Goal: Task Accomplishment & Management: Manage account settings

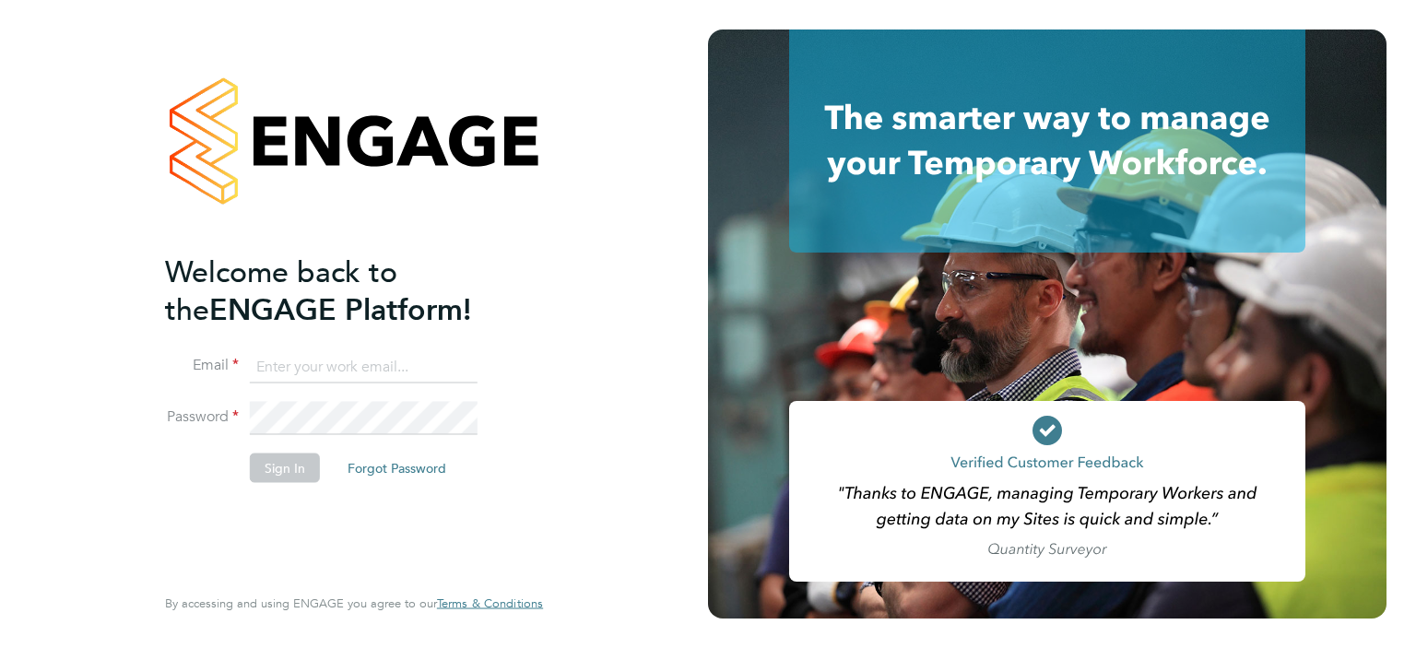
type input "[PERSON_NAME][EMAIL_ADDRESS][PERSON_NAME][DOMAIN_NAME]"
click at [284, 463] on button "Sign In" at bounding box center [285, 468] width 70 height 30
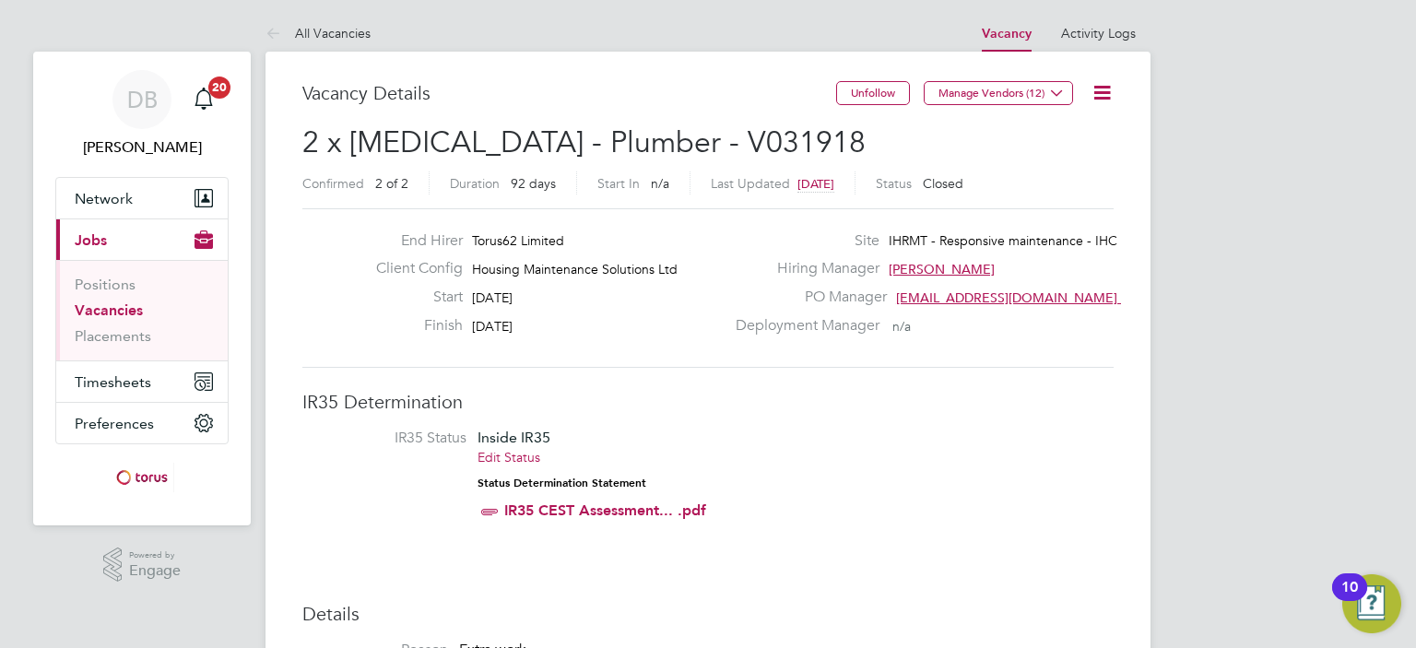
click at [102, 305] on link "Vacancies" at bounding box center [109, 311] width 68 height 18
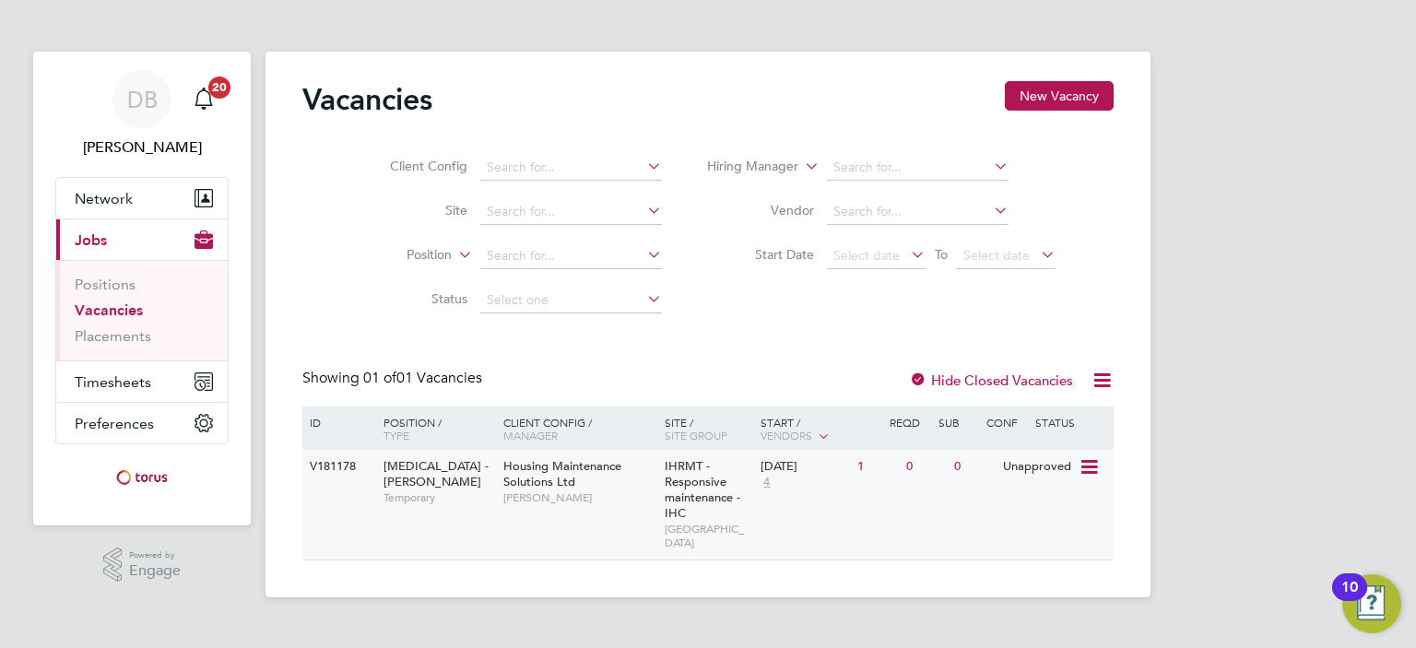
click at [1090, 467] on icon at bounding box center [1088, 467] width 18 height 22
click at [1003, 532] on li "Edit" at bounding box center [1043, 536] width 107 height 26
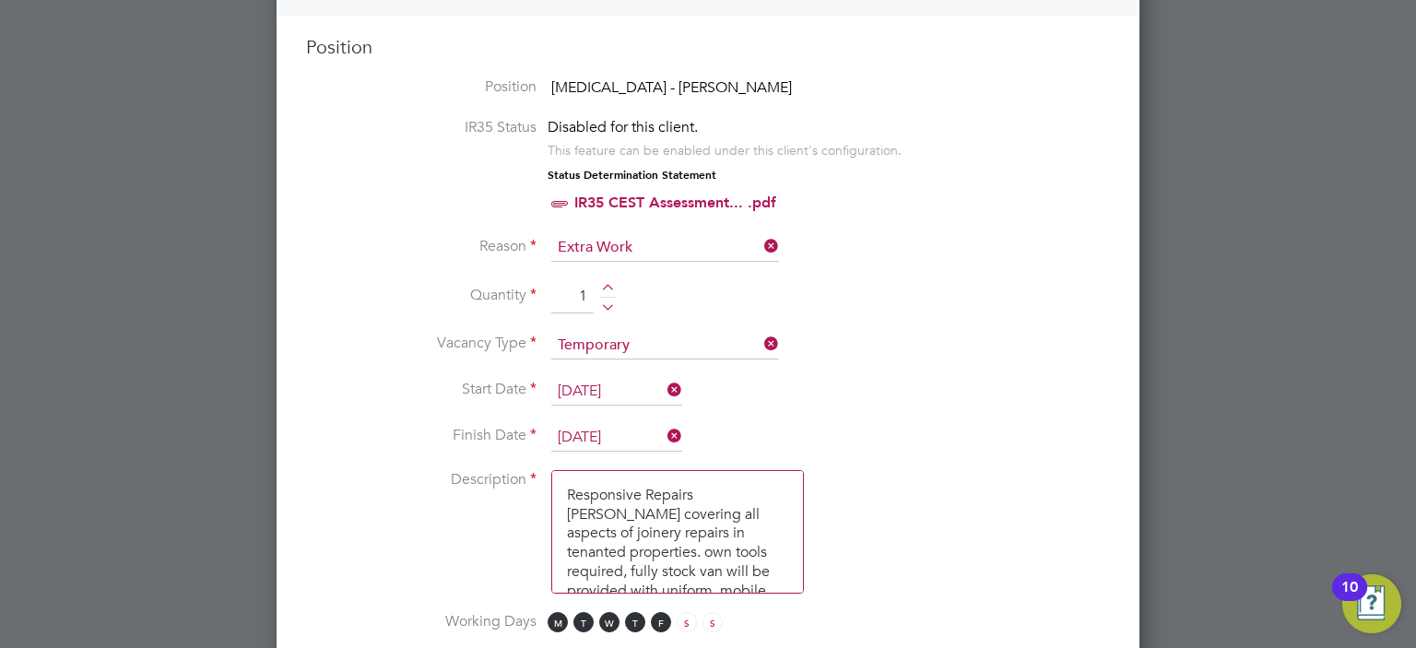
scroll to position [739, 0]
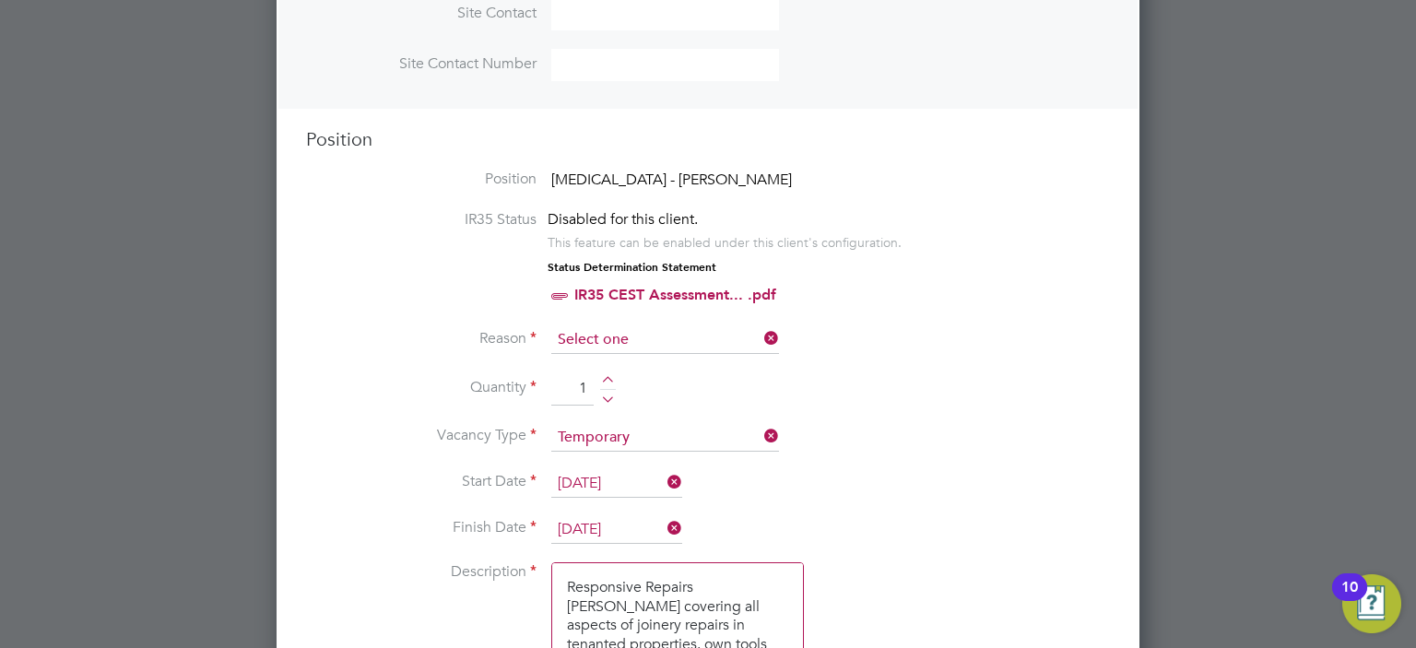
click at [646, 342] on input at bounding box center [665, 340] width 228 height 28
click at [631, 418] on li "Extra Work" at bounding box center [665, 412] width 229 height 24
type input "Extra Work"
click at [883, 355] on li "Reason Extra Work" at bounding box center [708, 349] width 804 height 46
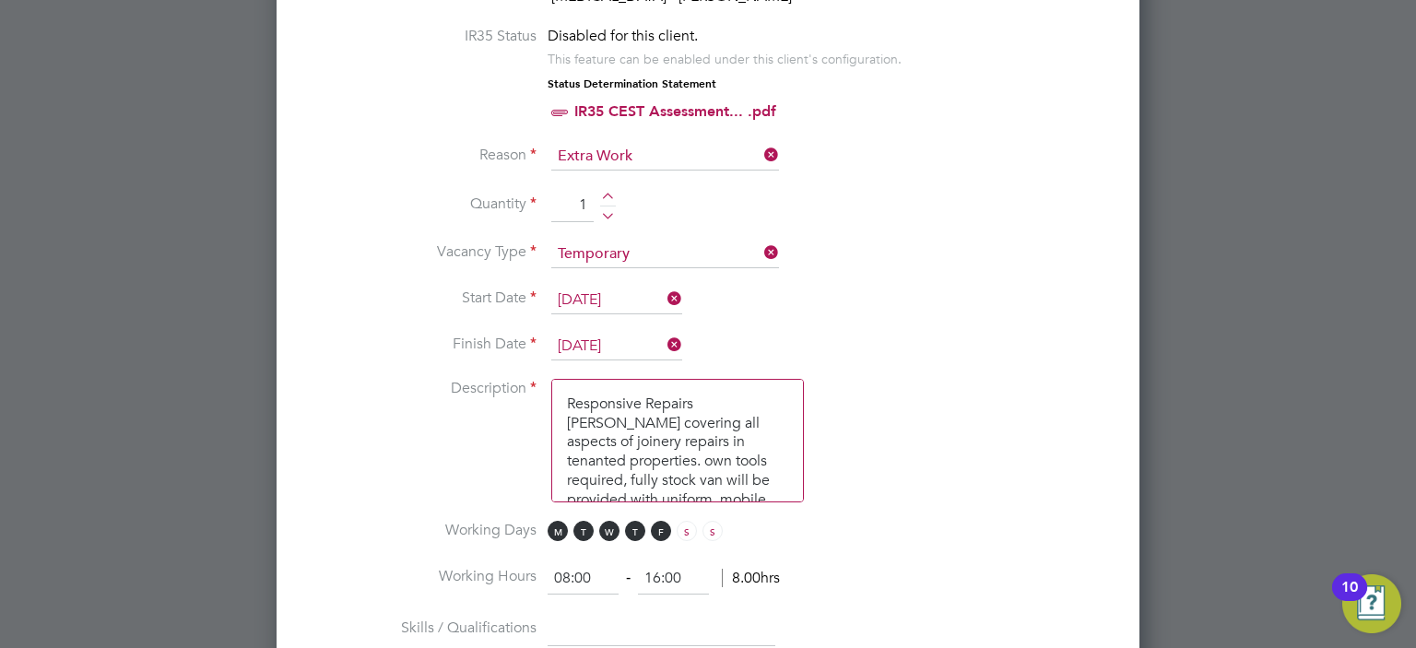
scroll to position [1014, 0]
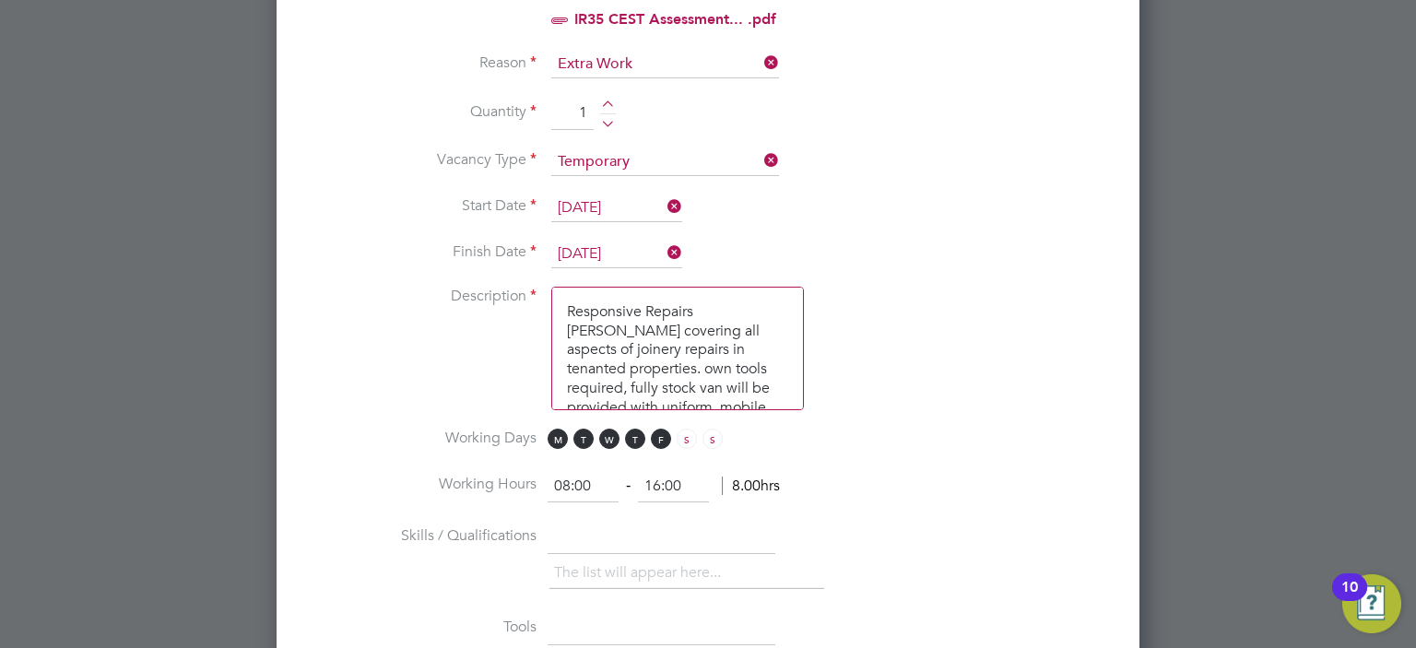
click at [563, 301] on textarea "Responsive Repairs [PERSON_NAME] covering all aspects of joinery repairs in ten…" at bounding box center [677, 349] width 253 height 124
paste textarea "Loremips Dolo Sitamet Consectet: • Adipiscinge se doeiusmodt 4i Utlabo etdolore…"
click at [753, 374] on textarea at bounding box center [677, 349] width 253 height 124
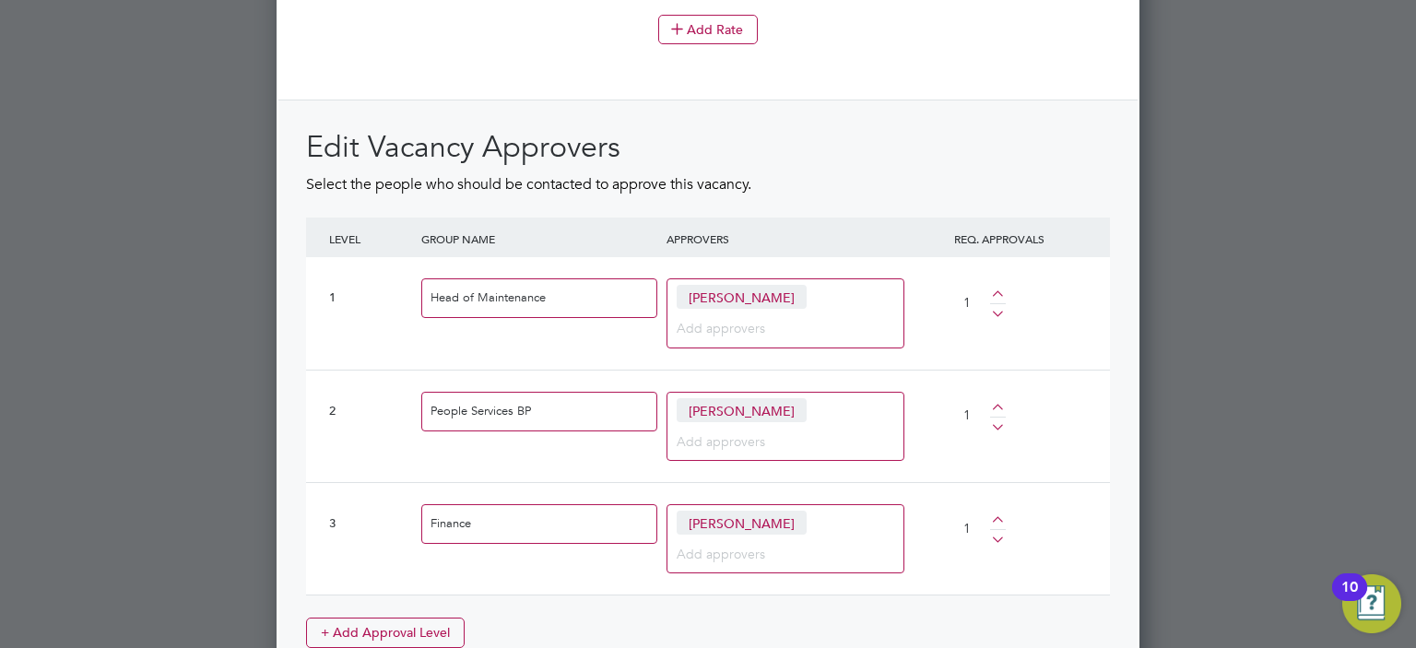
scroll to position [2399, 0]
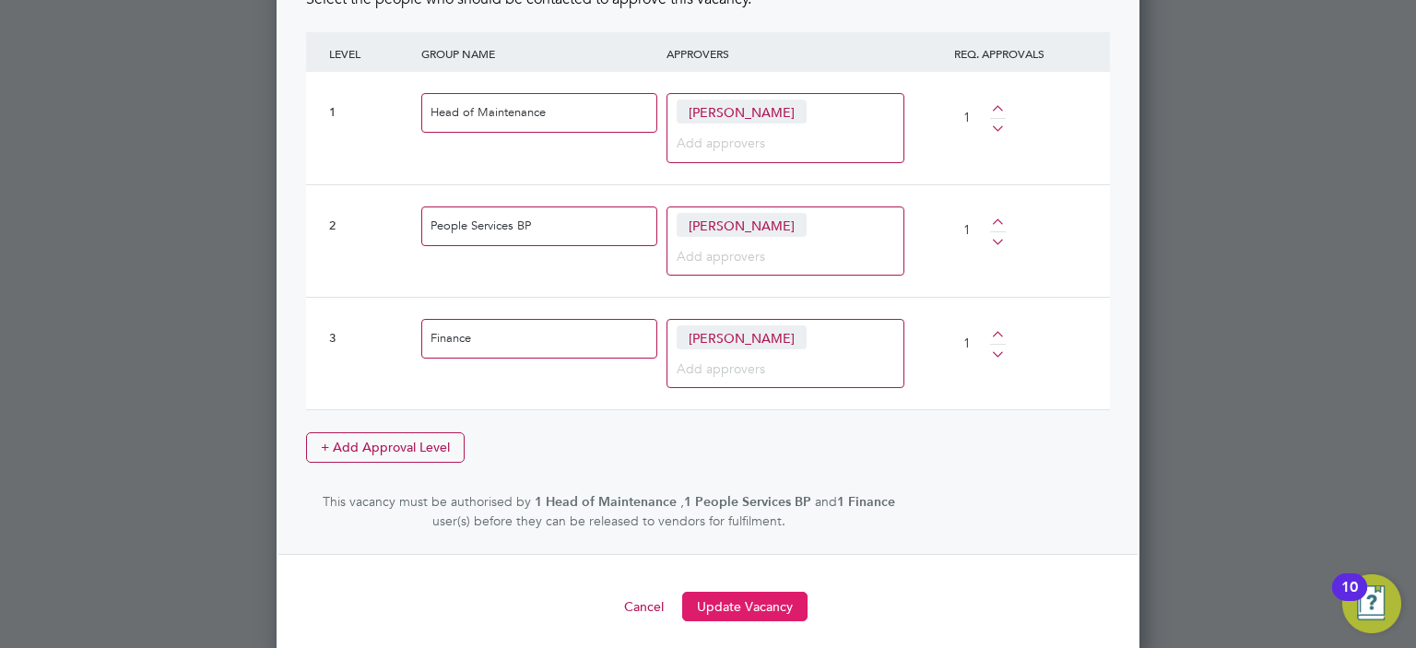
type textarea "Loremips Dolo Sitamet Consectet: • Adipiscinge se doeiusmodt 4i Utlabo etdolore…"
click at [753, 598] on button "Update Vacancy" at bounding box center [744, 607] width 125 height 30
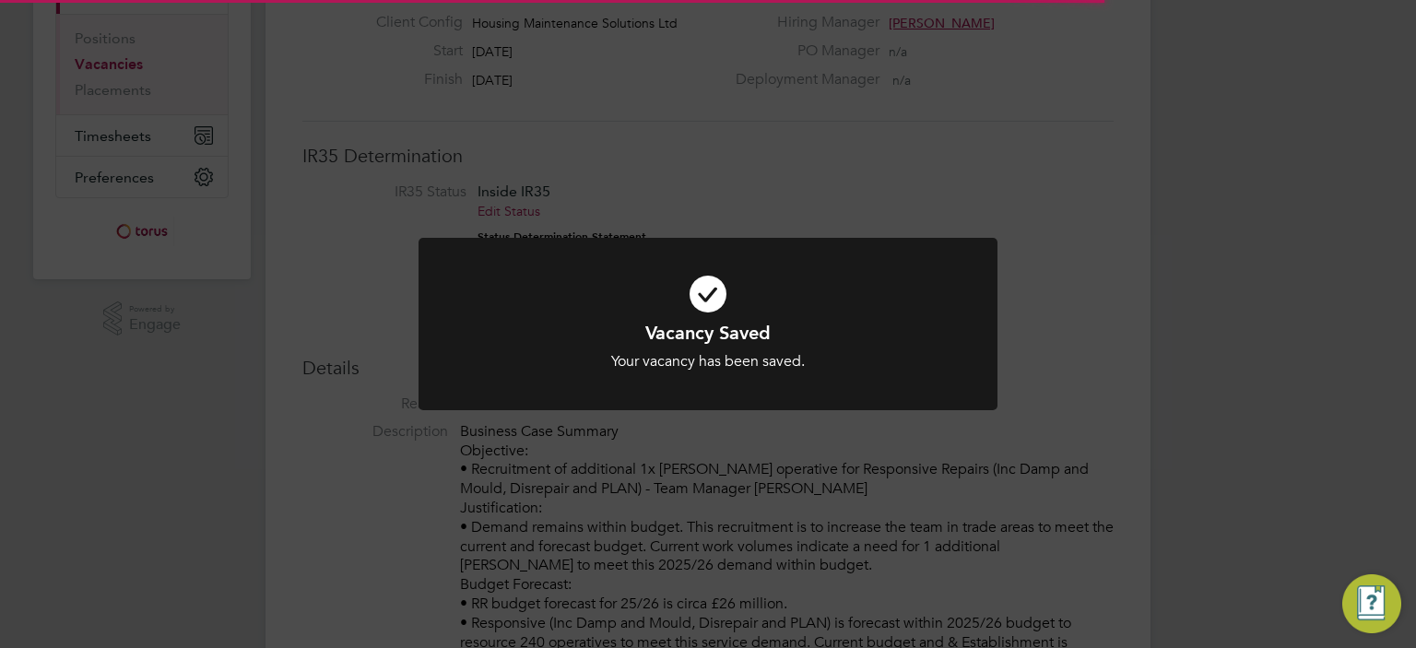
scroll to position [54, 129]
